Goal: Check status

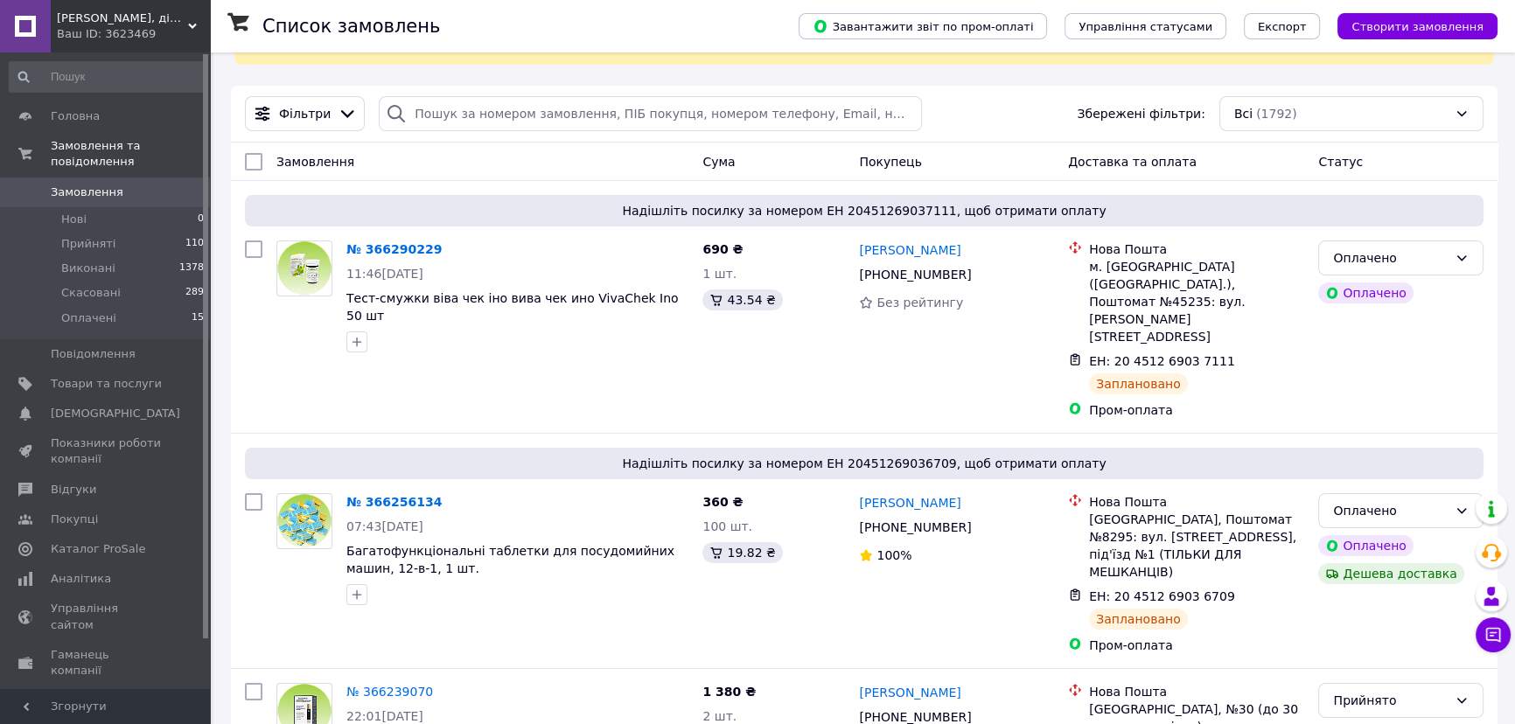
scroll to position [79, 0]
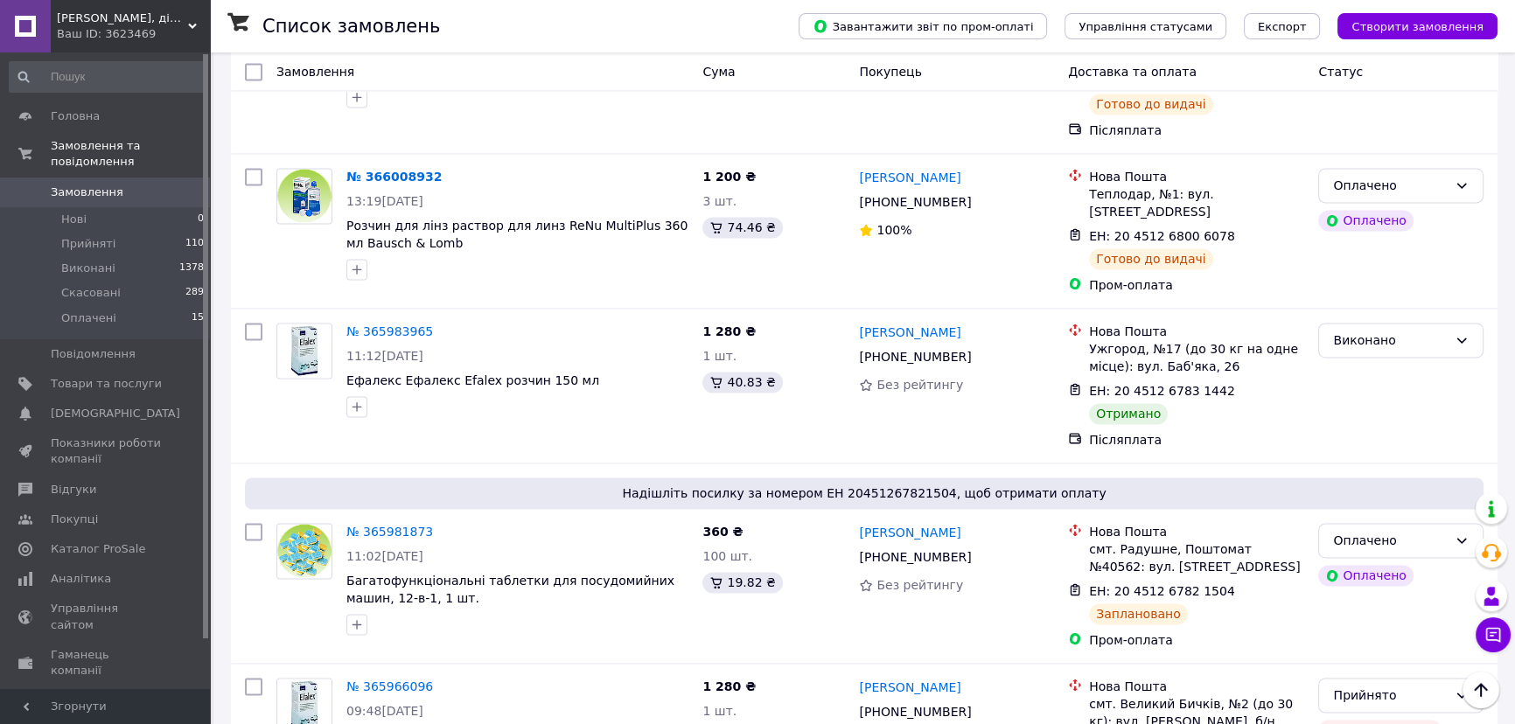
scroll to position [3449, 0]
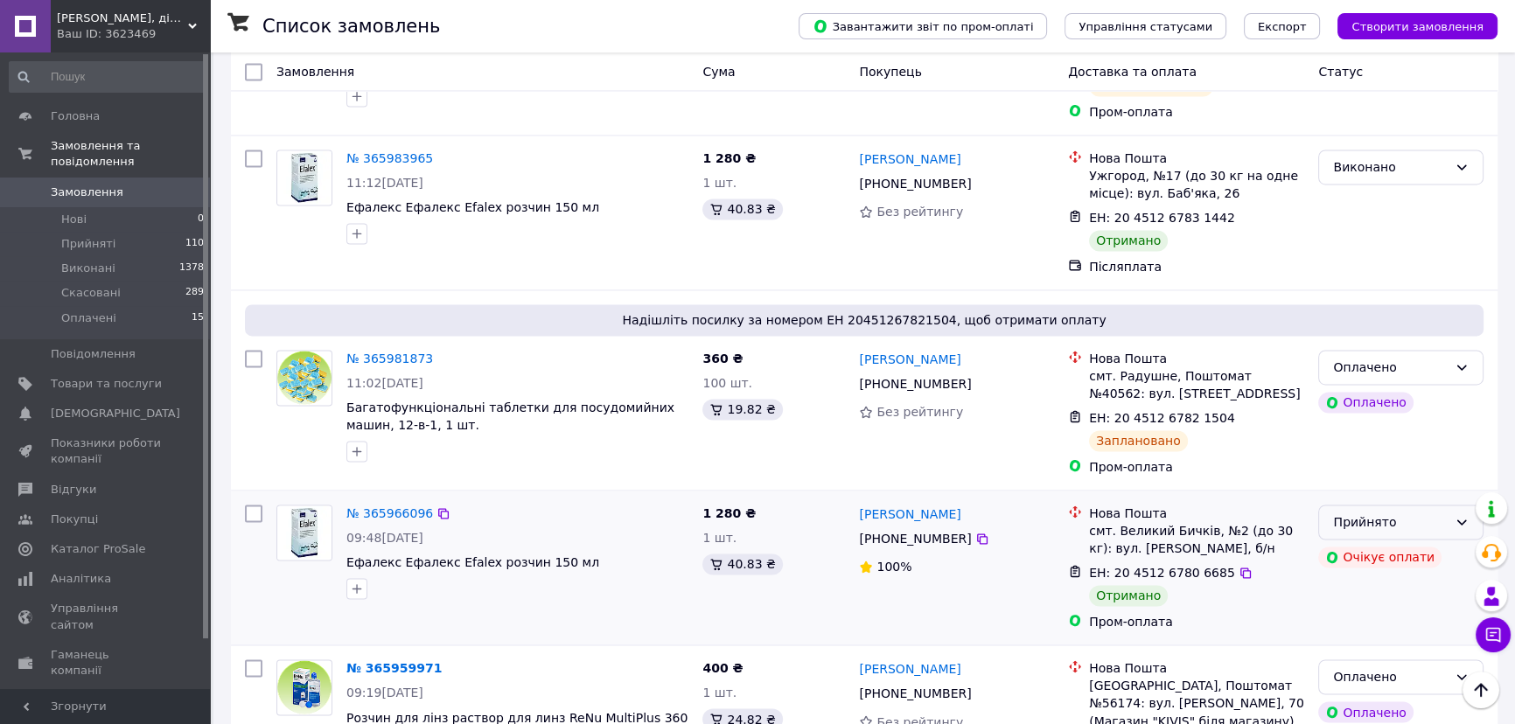
click at [1462, 520] on icon at bounding box center [1462, 522] width 10 height 5
click at [1383, 227] on li "Виконано" at bounding box center [1401, 228] width 164 height 31
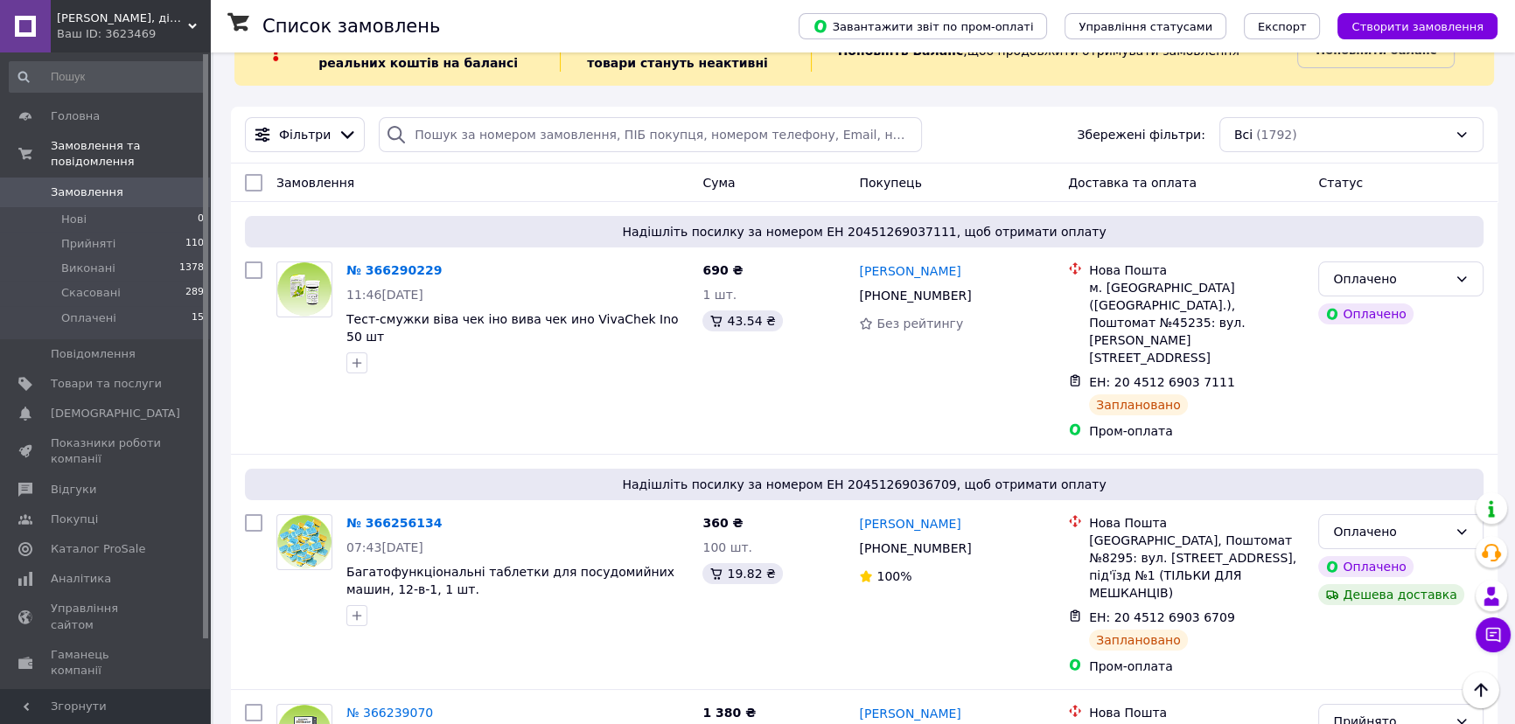
scroll to position [0, 0]
